Goal: Browse casually

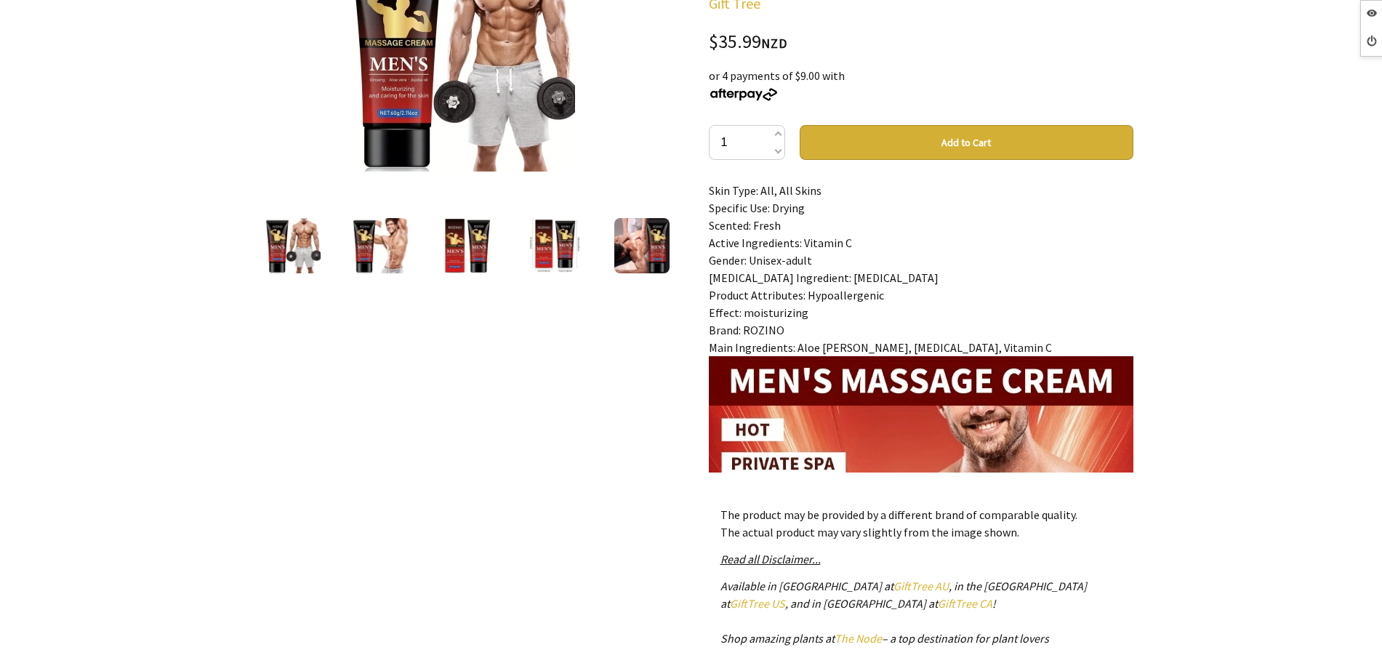
scroll to position [182, 0]
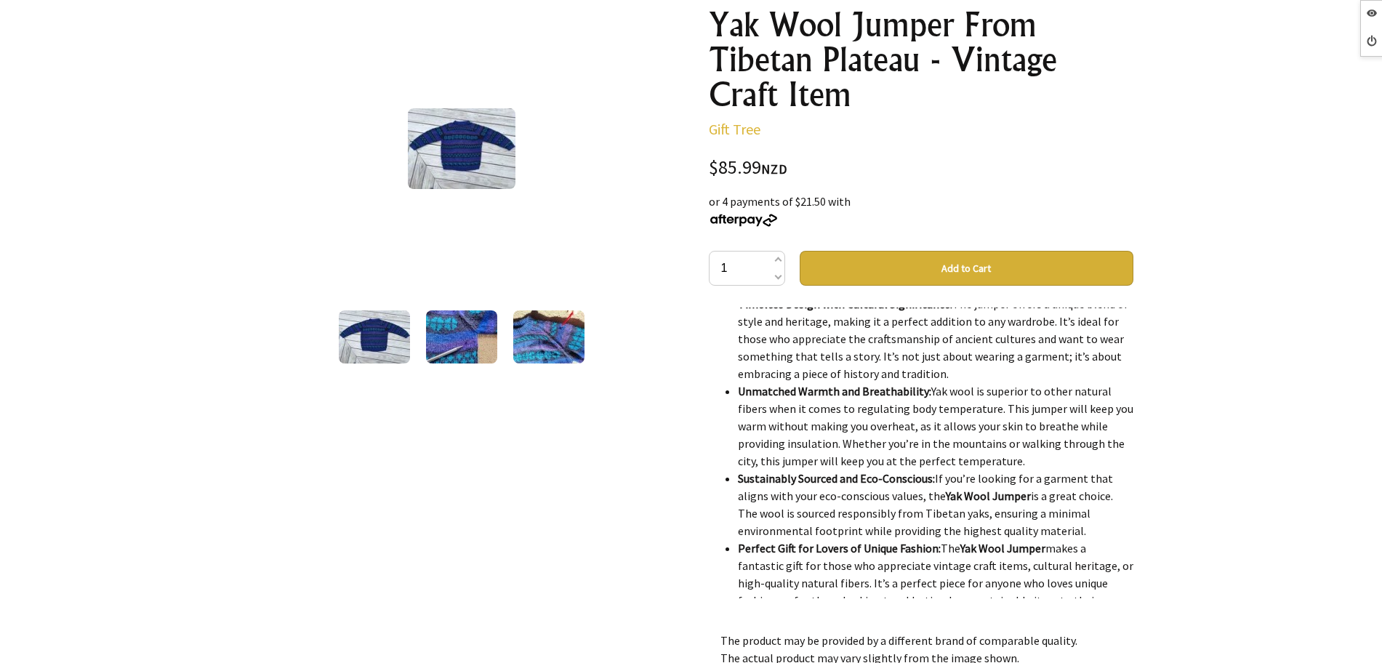
scroll to position [1527, 0]
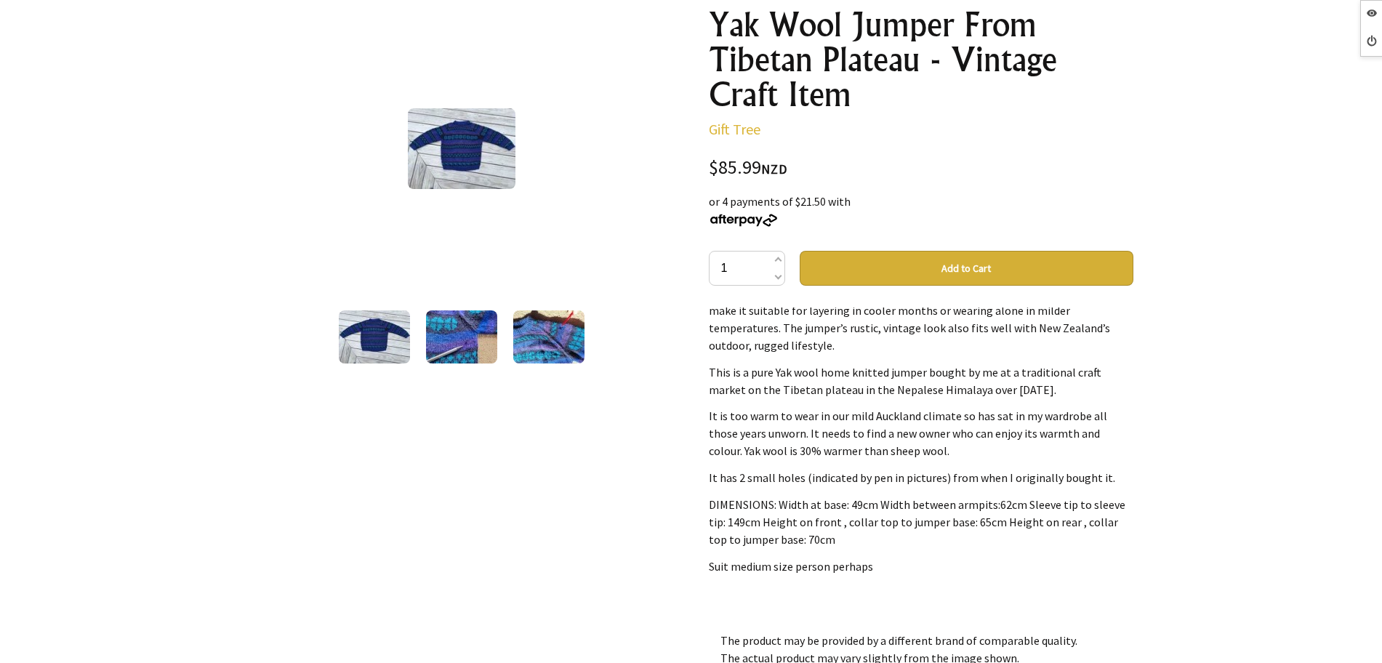
click at [455, 349] on img at bounding box center [461, 336] width 71 height 53
click at [534, 344] on img at bounding box center [548, 336] width 71 height 53
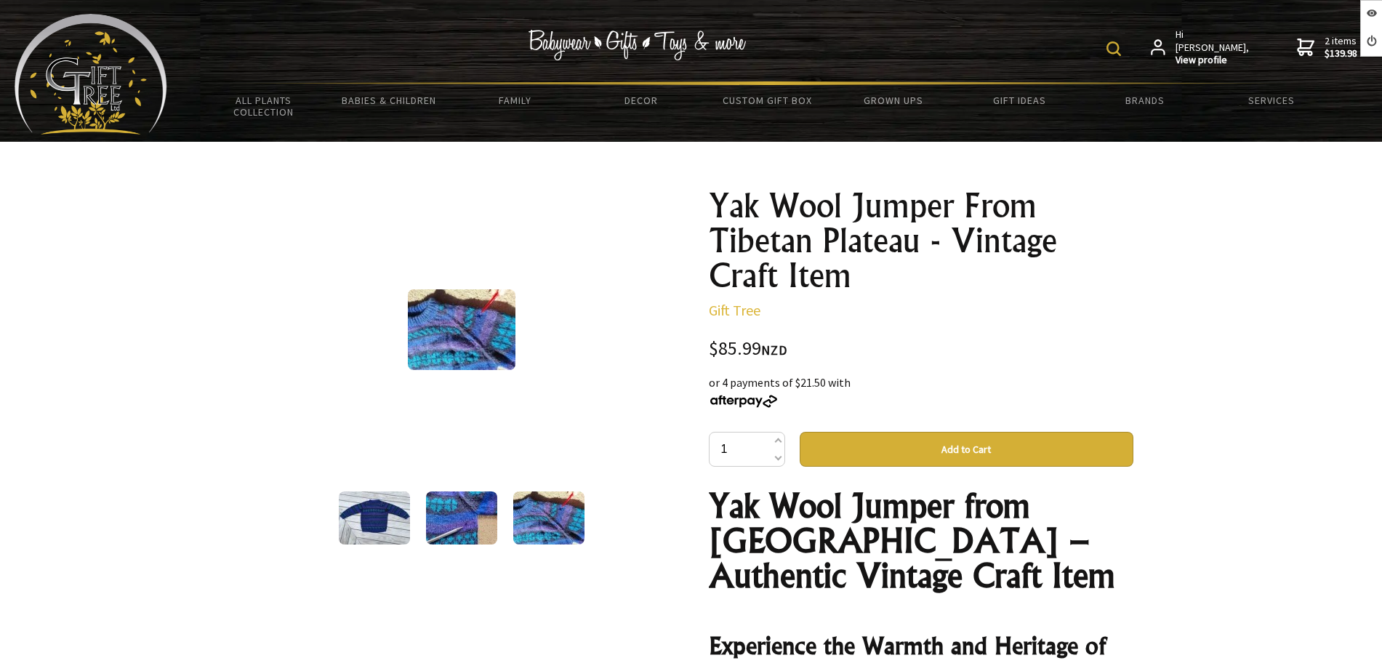
scroll to position [0, 0]
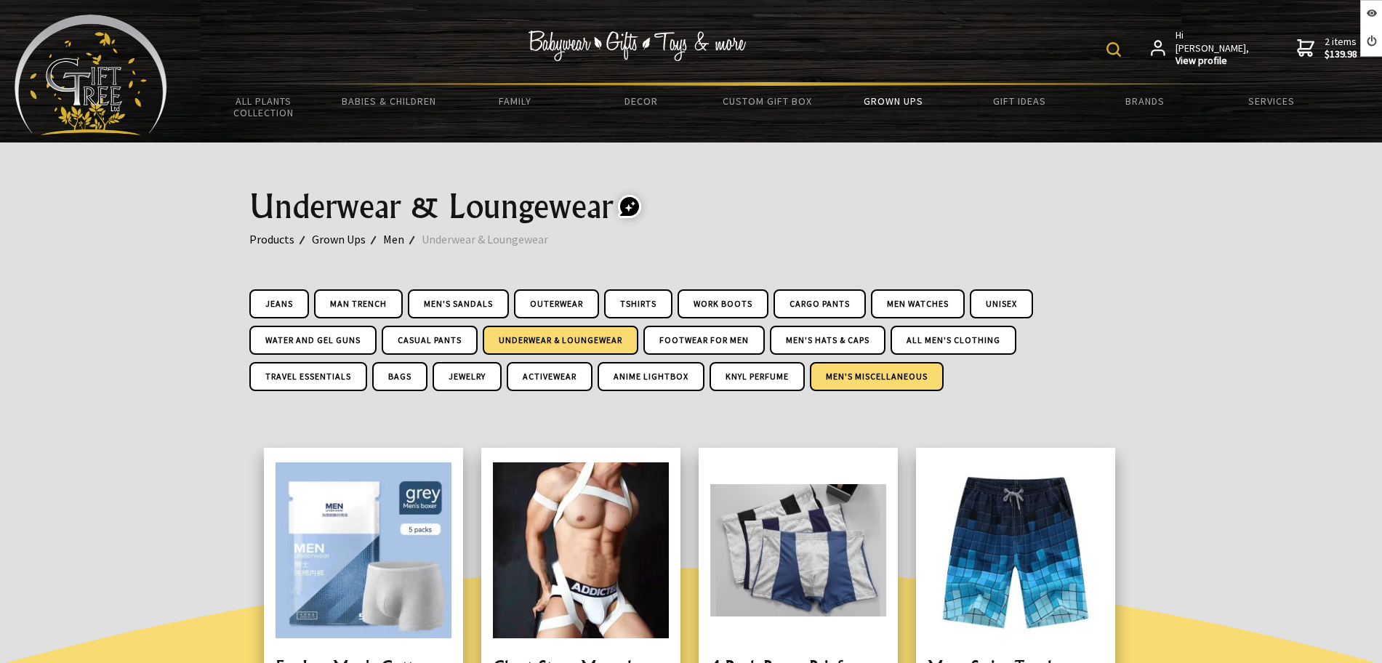
click at [868, 376] on link "Men's Miscellaneous" at bounding box center [877, 376] width 134 height 29
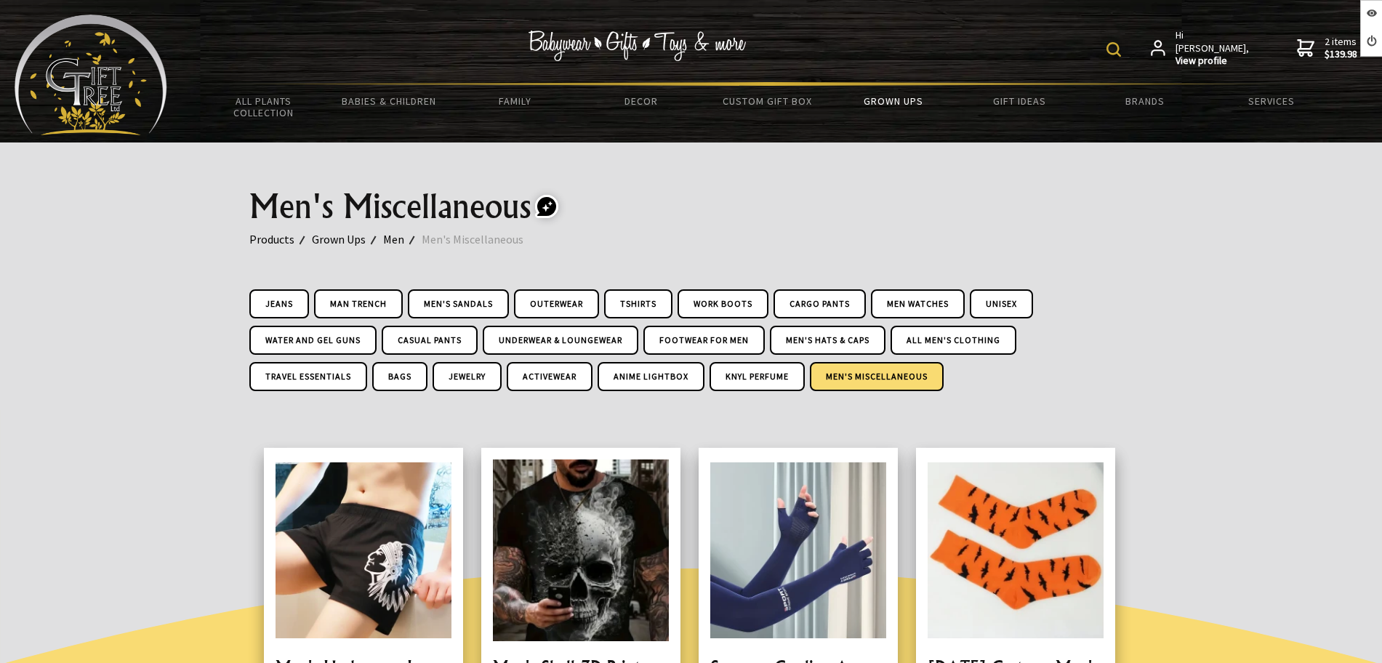
click at [151, 92] on img at bounding box center [91, 75] width 153 height 121
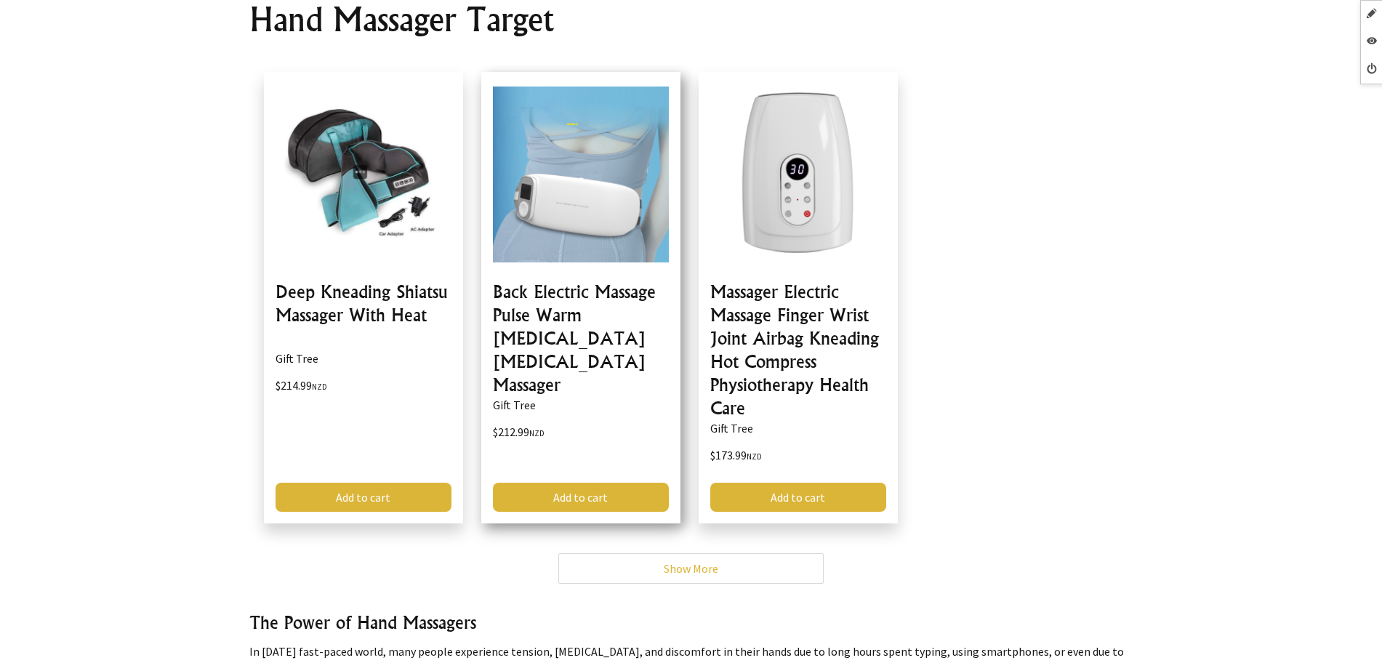
scroll to position [182, 0]
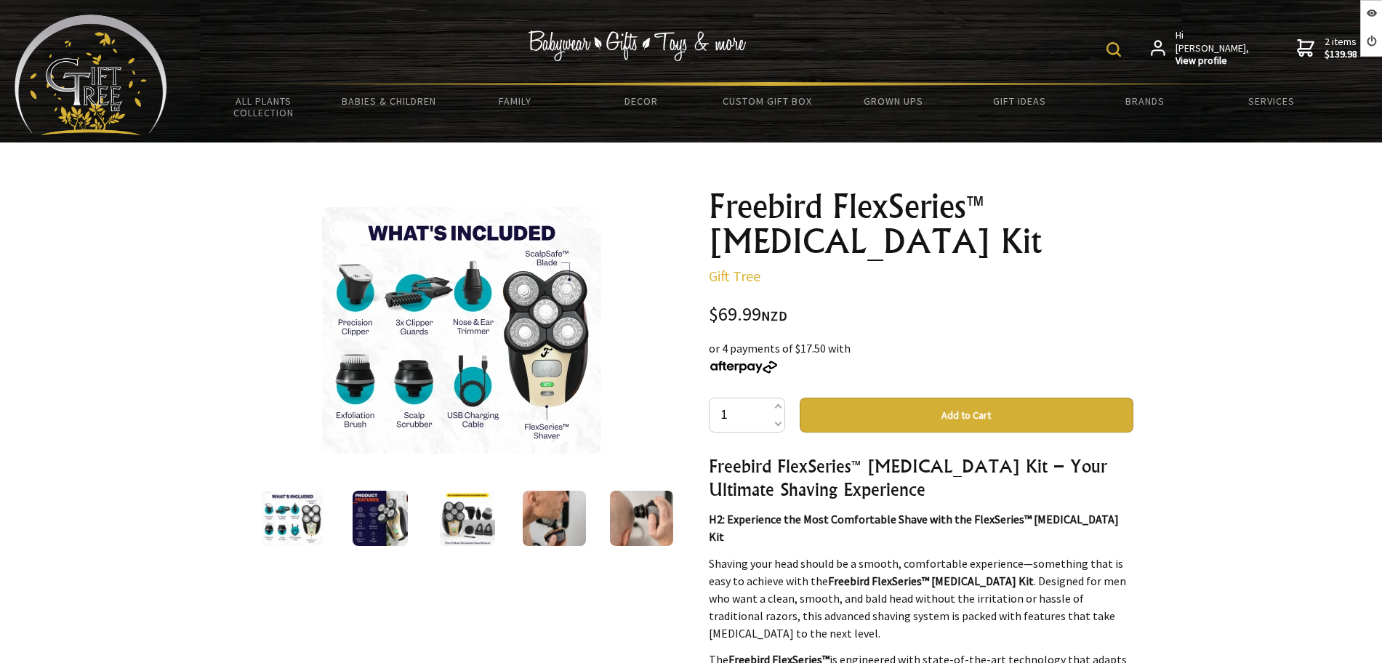
click at [540, 374] on img at bounding box center [461, 330] width 279 height 246
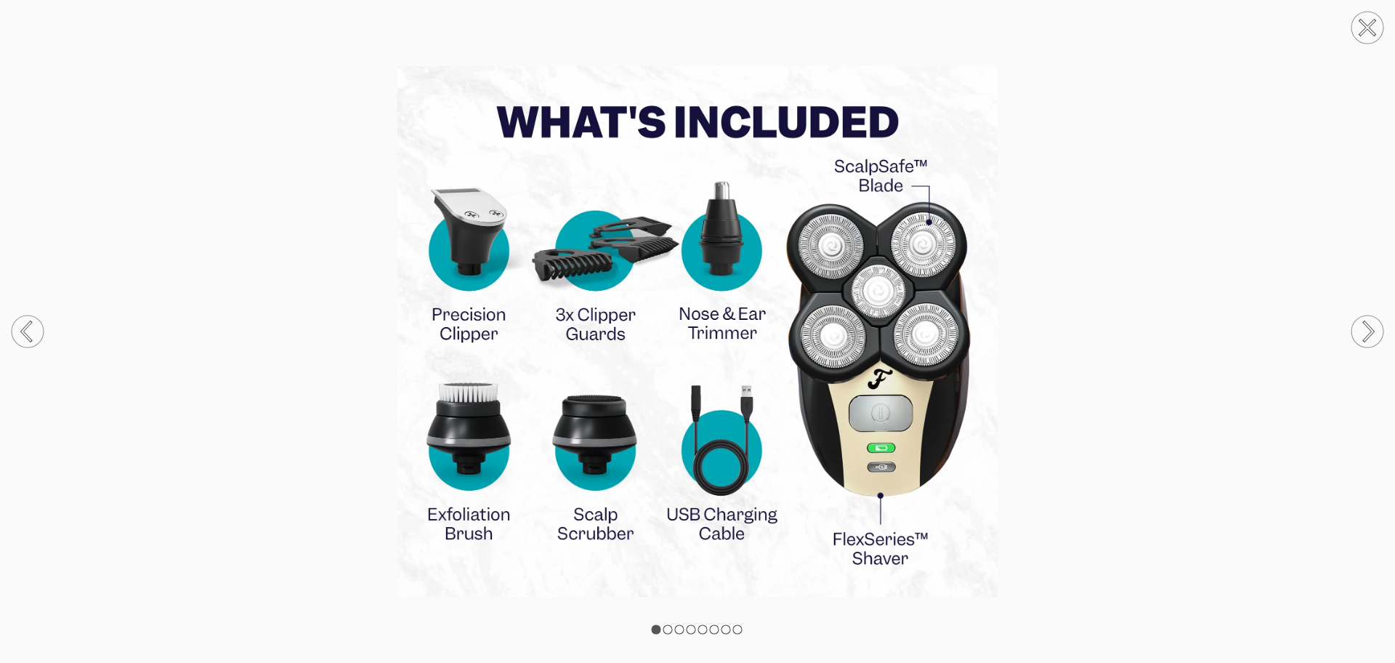
click at [1027, 234] on img at bounding box center [697, 331] width 1395 height 531
click at [1374, 15] on circle at bounding box center [1368, 28] width 32 height 32
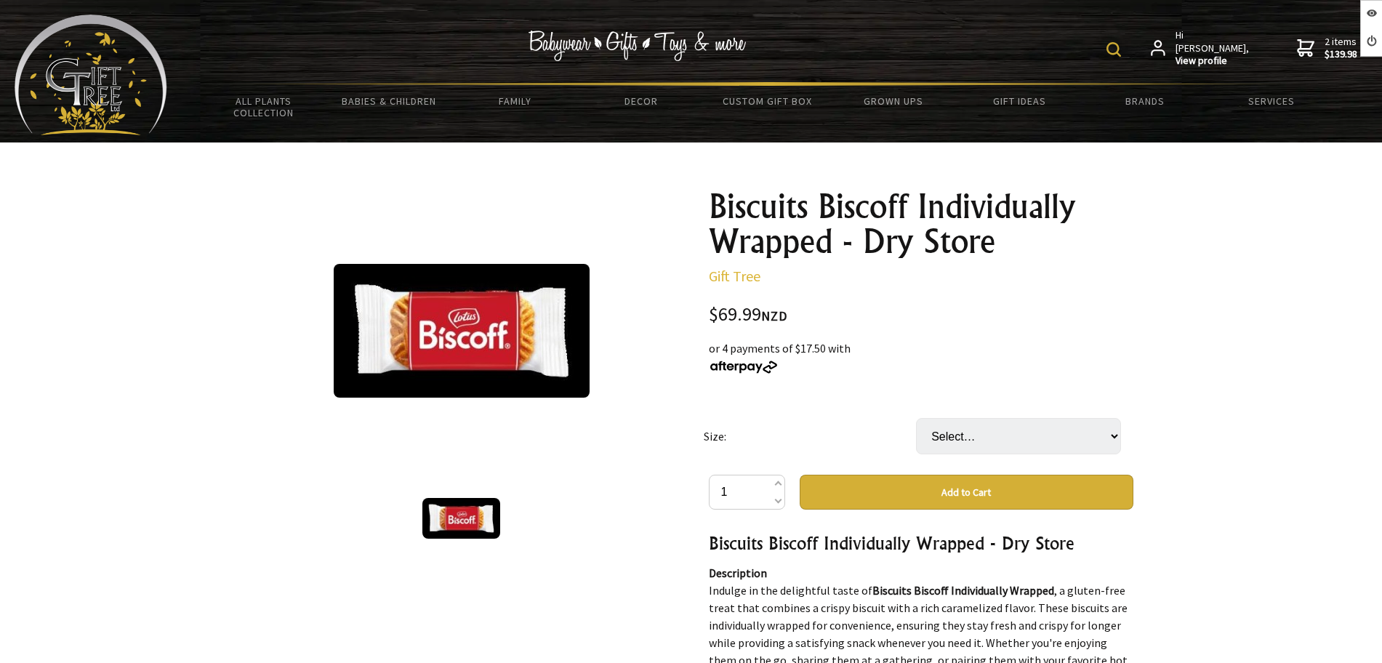
click at [981, 358] on div "or 4 payments of $17.50 with" at bounding box center [921, 356] width 424 height 35
